Goal: Book appointment/travel/reservation

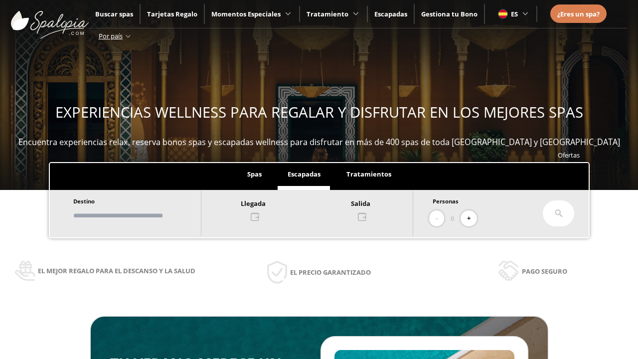
click at [141, 215] on input "text" at bounding box center [132, 215] width 124 height 17
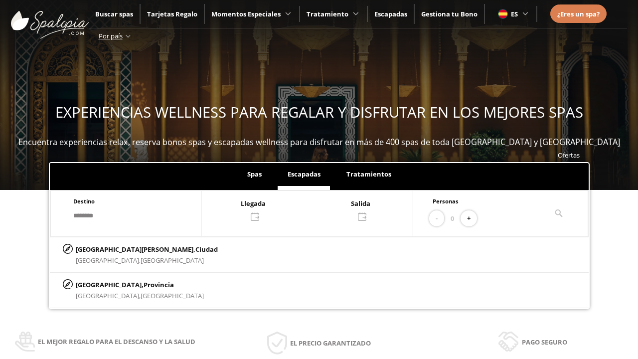
click at [317, 209] on div at bounding box center [306, 209] width 211 height 24
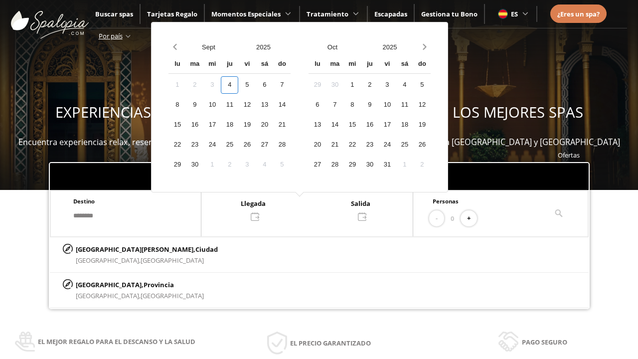
click at [273, 85] on div "6" at bounding box center [264, 84] width 17 height 17
click at [291, 85] on div "7" at bounding box center [281, 84] width 17 height 17
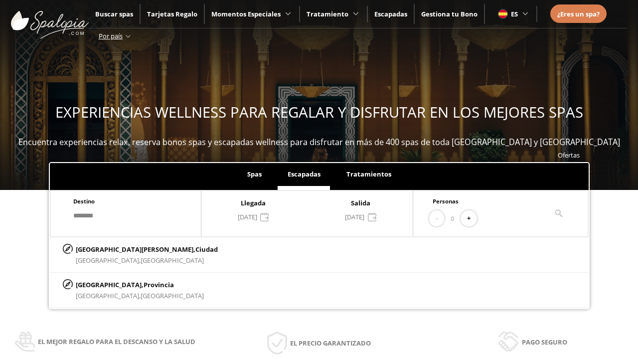
click at [472, 218] on button "+" at bounding box center [469, 218] width 16 height 16
click at [125, 249] on p "[GEOGRAPHIC_DATA][PERSON_NAME], [GEOGRAPHIC_DATA]" at bounding box center [147, 249] width 142 height 11
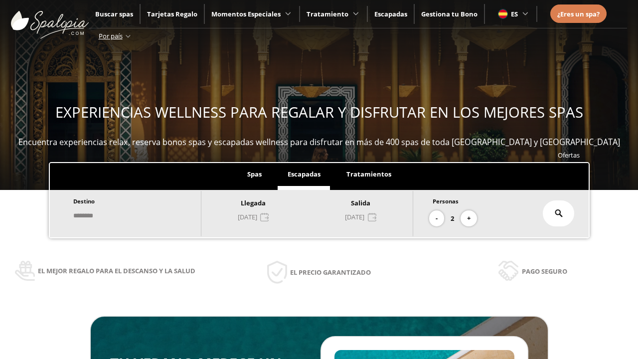
type input "**********"
click at [559, 213] on icon at bounding box center [559, 213] width 8 height 8
